Goal: Information Seeking & Learning: Check status

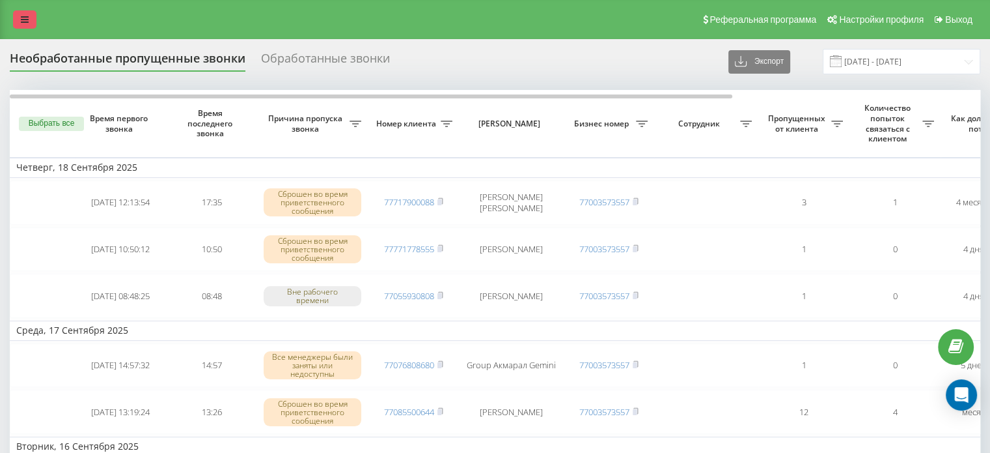
click at [27, 22] on icon at bounding box center [25, 19] width 8 height 9
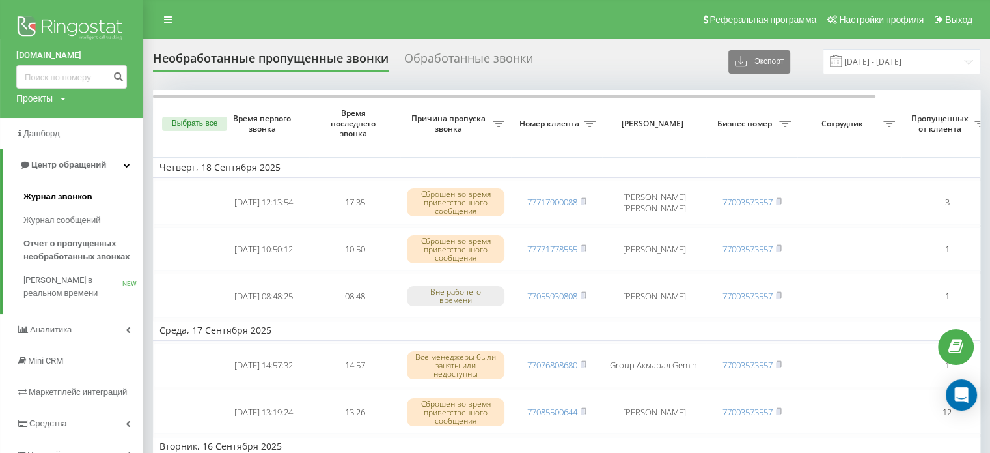
click at [57, 195] on span "Журнал звонков" at bounding box center [57, 196] width 68 height 13
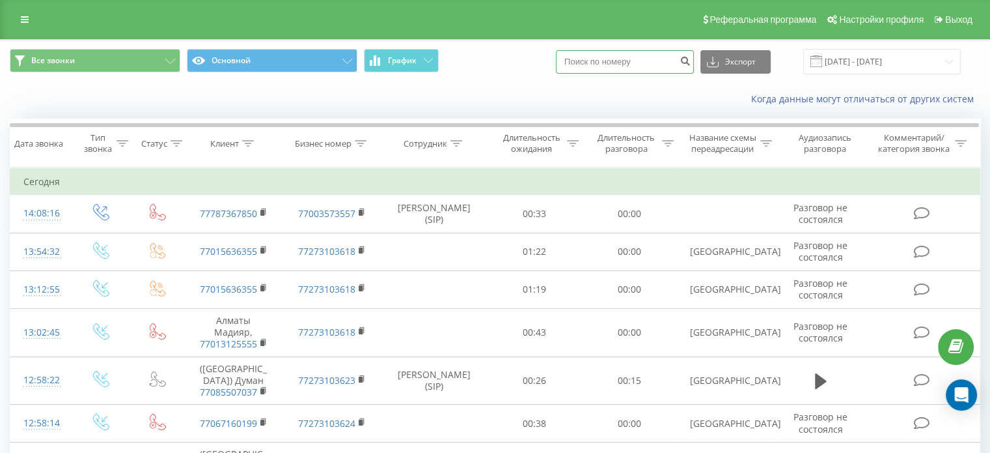
click at [628, 63] on input at bounding box center [625, 61] width 138 height 23
paste input "77082777909"
type input "77082777909"
click at [691, 60] on icon "submit" at bounding box center [685, 59] width 11 height 8
